Goal: Navigation & Orientation: Find specific page/section

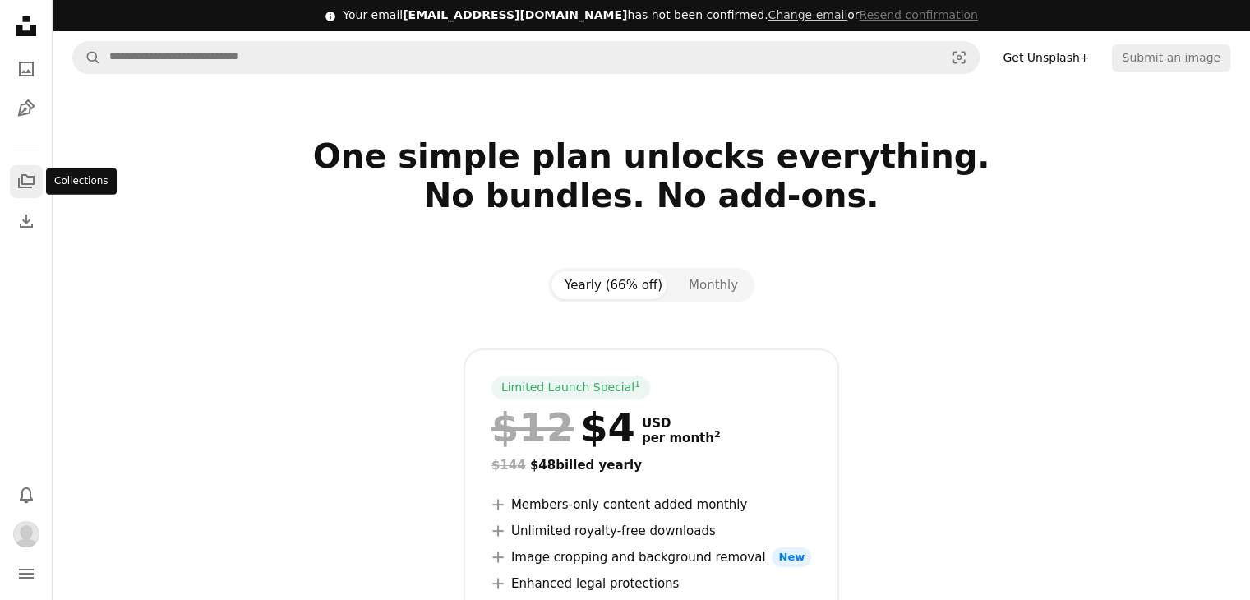
click at [25, 189] on icon "A stack of folders" at bounding box center [26, 182] width 20 height 20
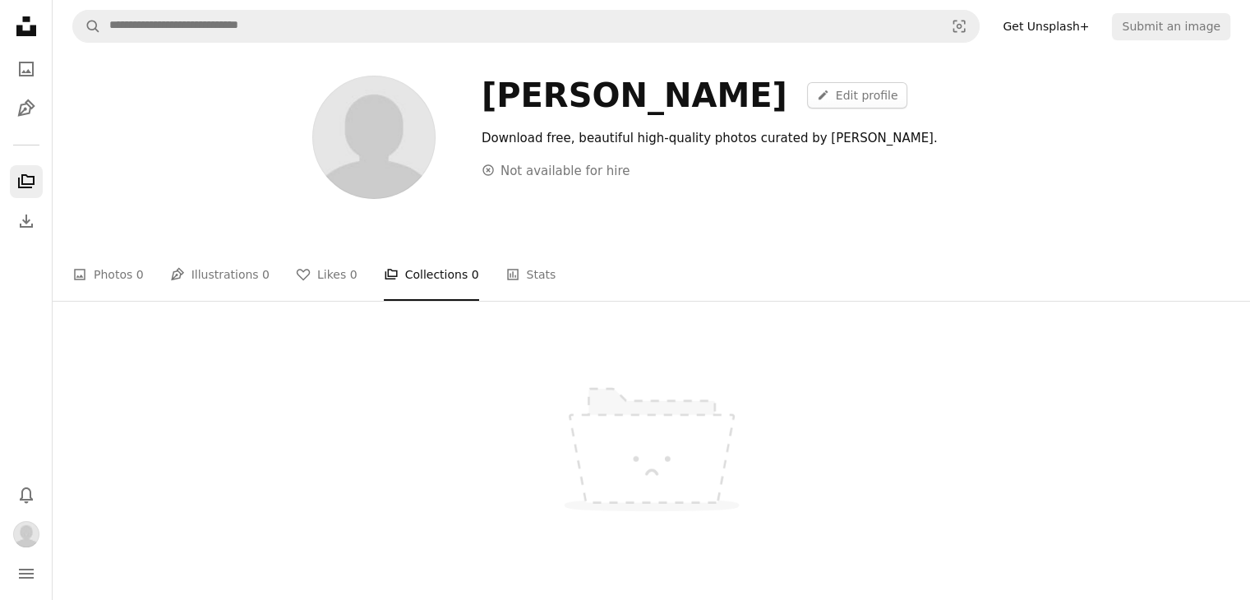
scroll to position [82, 0]
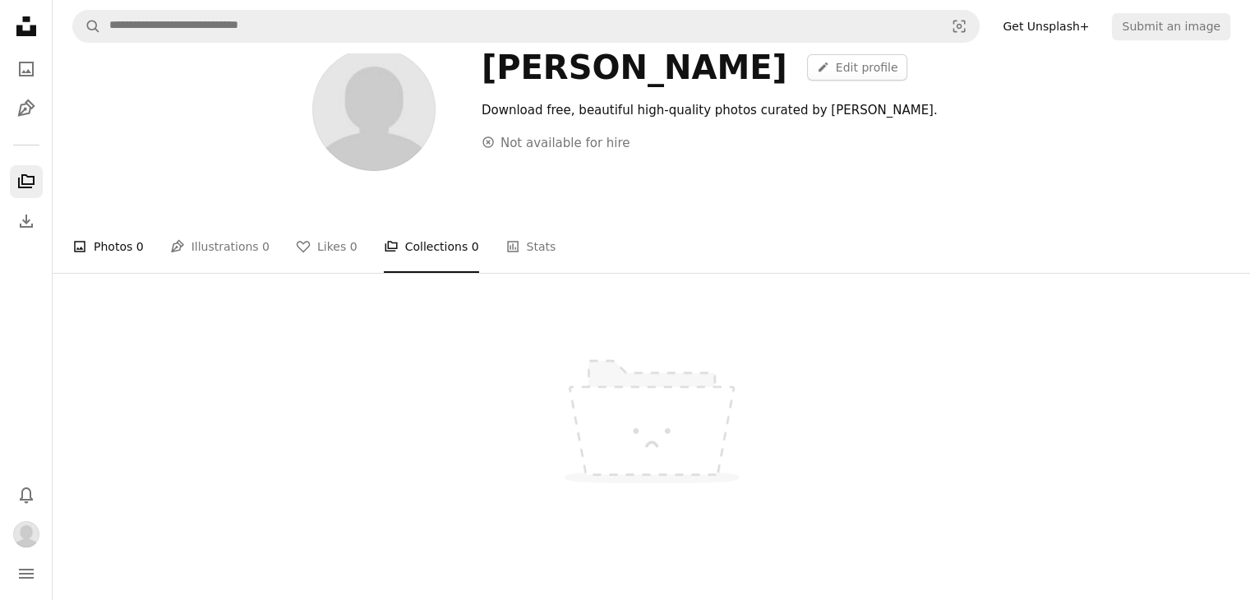
click at [118, 251] on link "A photo Photos 0" at bounding box center [108, 246] width 72 height 53
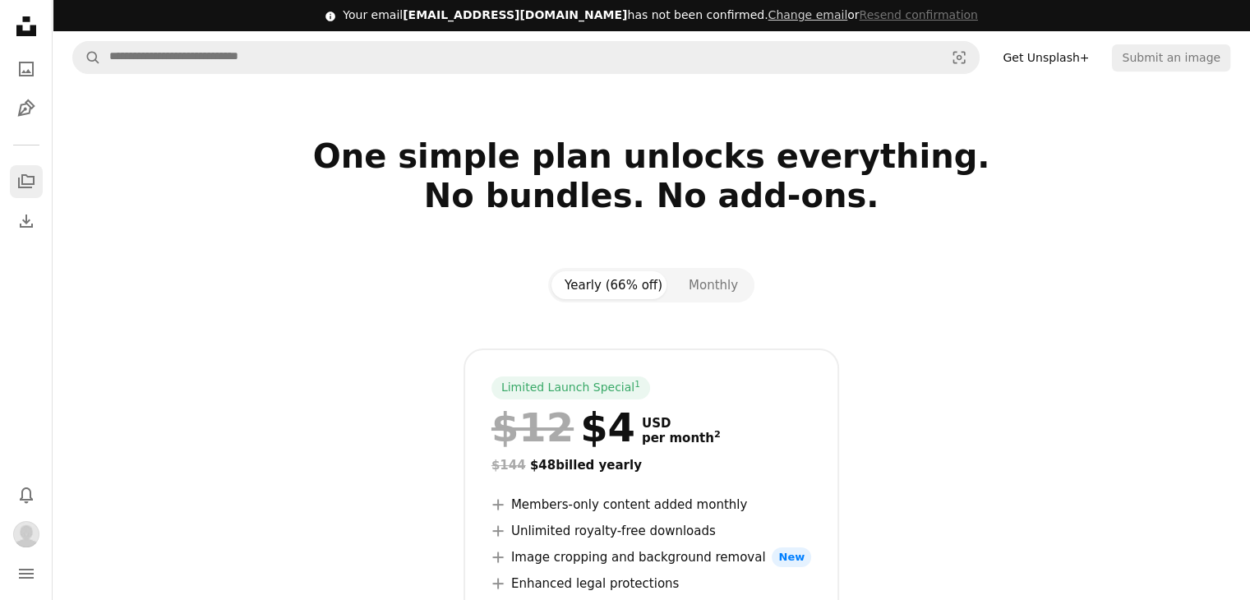
click at [29, 189] on icon "A stack of folders" at bounding box center [26, 182] width 20 height 20
